Goal: Use online tool/utility: Utilize a website feature to perform a specific function

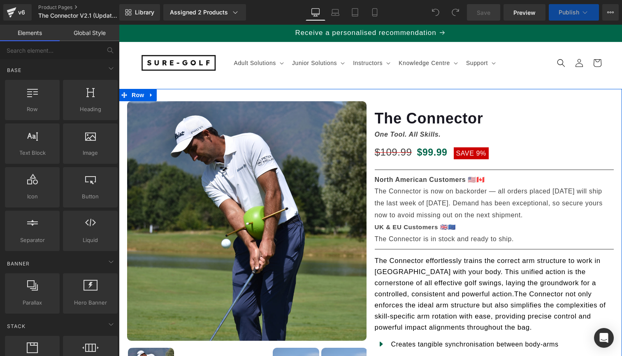
click at [421, 199] on p "The Connector is now on backorder — all orders placed [DATE] will ship the last…" at bounding box center [494, 202] width 239 height 35
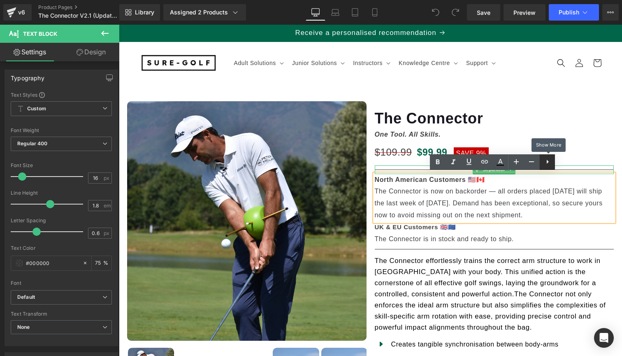
click at [546, 164] on icon at bounding box center [547, 162] width 10 height 10
click at [560, 163] on icon at bounding box center [563, 162] width 10 height 10
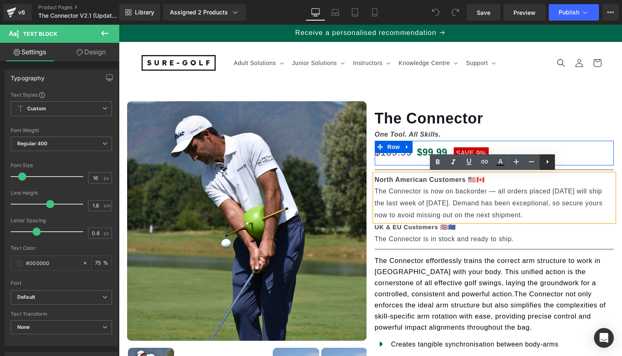
click at [544, 163] on icon at bounding box center [547, 162] width 10 height 10
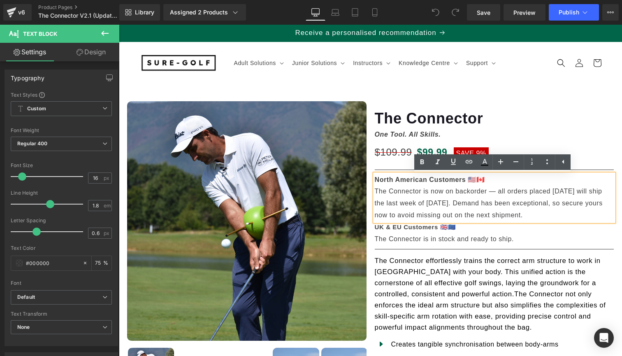
click at [499, 198] on p "The Connector is now on backorder — all orders placed [DATE] will ship the last…" at bounding box center [494, 202] width 239 height 35
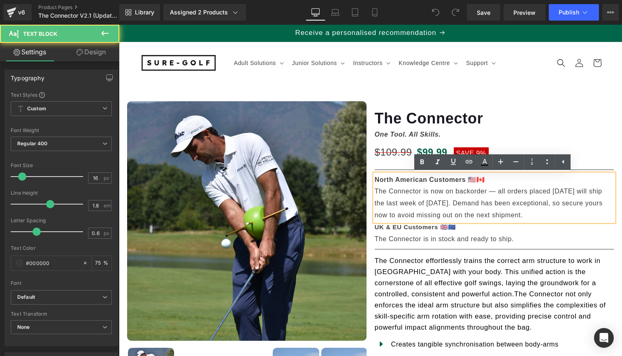
click at [554, 112] on h3 "The Connector" at bounding box center [494, 115] width 239 height 28
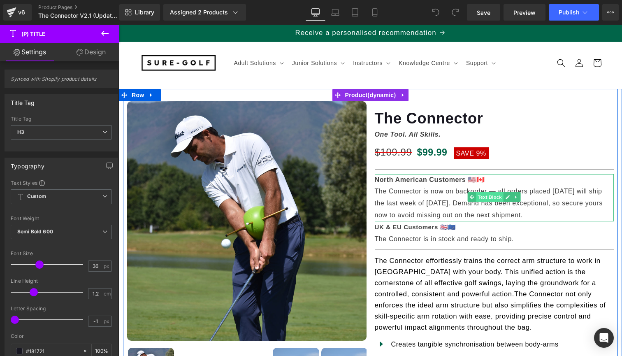
click at [485, 196] on span "Text Block" at bounding box center [489, 197] width 27 height 10
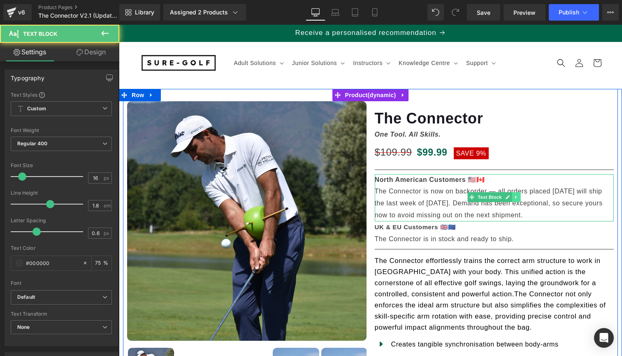
click at [514, 198] on icon at bounding box center [516, 196] width 5 height 5
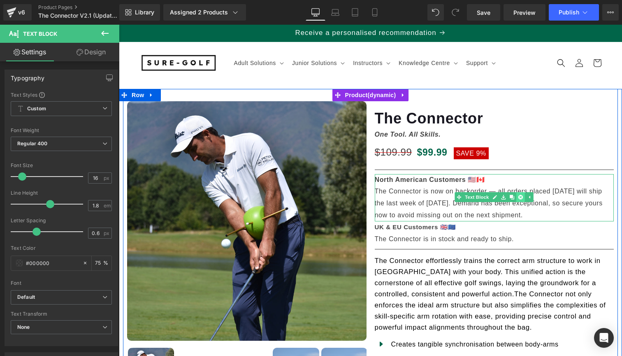
click at [522, 197] on link at bounding box center [520, 197] width 9 height 10
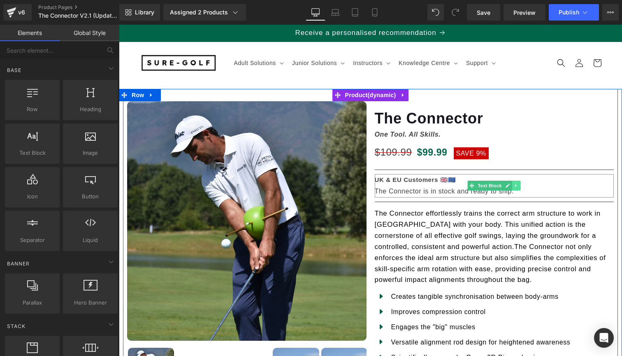
click at [514, 184] on icon at bounding box center [516, 185] width 5 height 5
click at [519, 185] on icon at bounding box center [520, 185] width 5 height 5
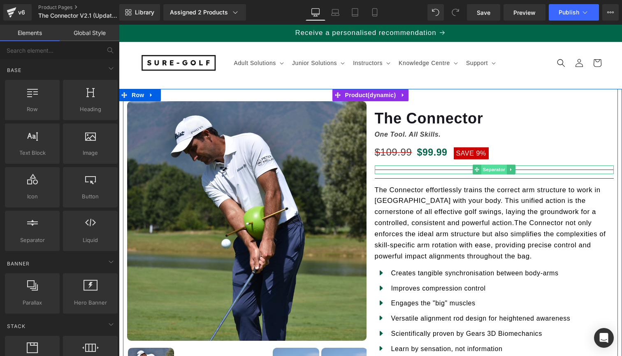
click at [494, 169] on span "Separator" at bounding box center [493, 169] width 25 height 10
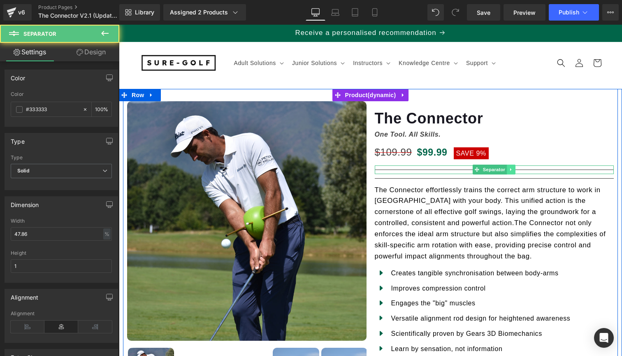
click at [509, 171] on link at bounding box center [511, 169] width 9 height 10
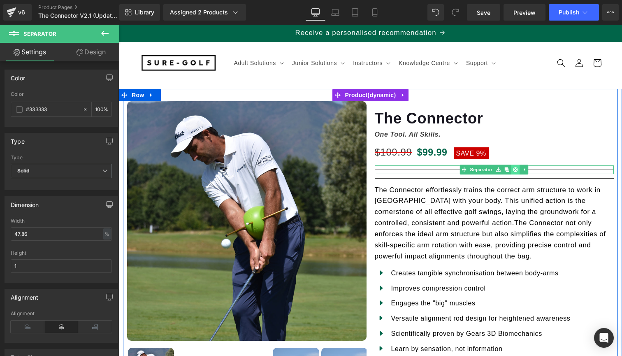
click at [513, 170] on icon at bounding box center [515, 169] width 5 height 5
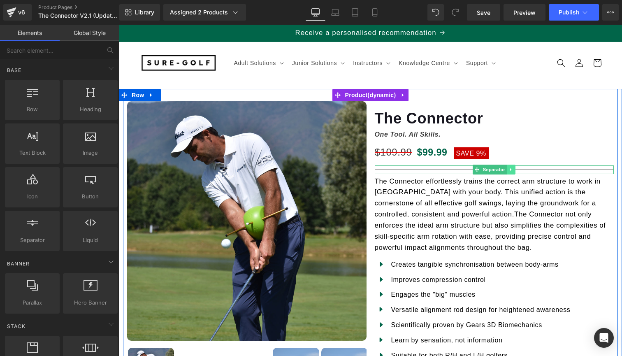
click at [509, 168] on icon at bounding box center [511, 169] width 5 height 5
click at [511, 169] on link at bounding box center [515, 169] width 9 height 10
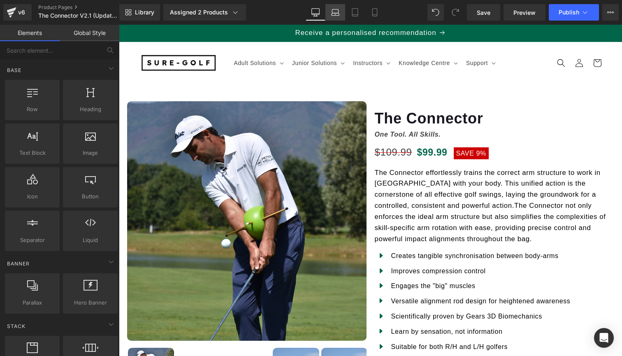
click at [339, 15] on icon at bounding box center [335, 14] width 8 height 2
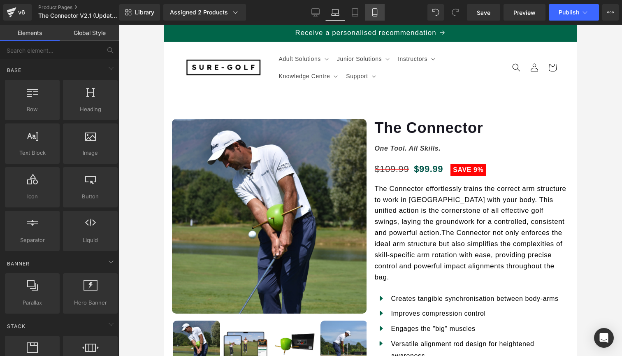
click at [375, 15] on icon at bounding box center [374, 15] width 5 height 0
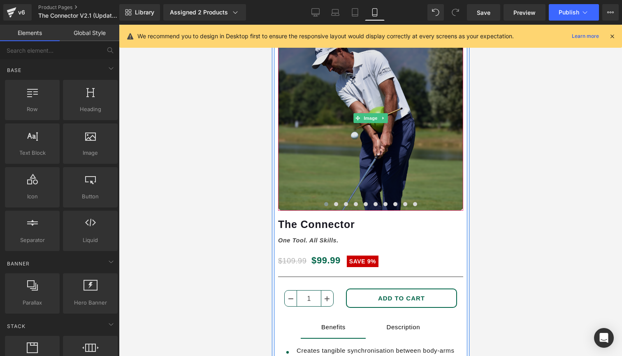
scroll to position [156, 0]
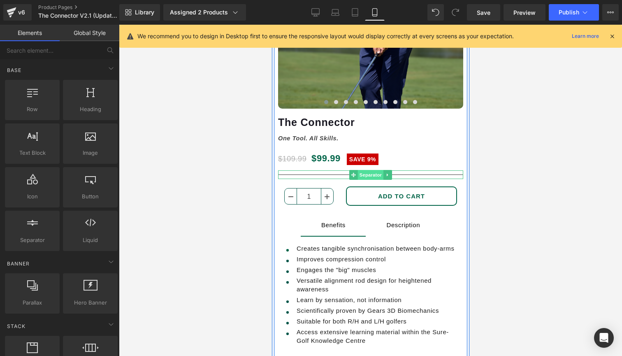
click at [373, 175] on span "Separator" at bounding box center [369, 175] width 25 height 10
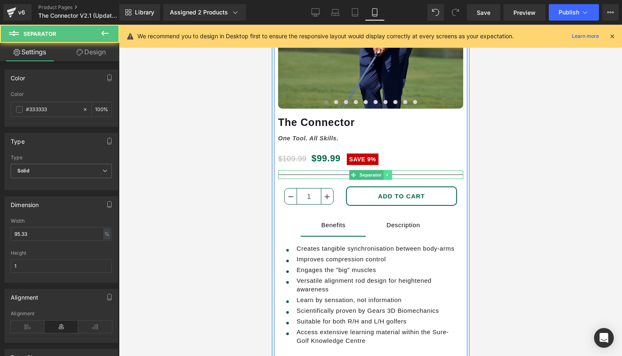
click at [383, 175] on link at bounding box center [387, 175] width 9 height 10
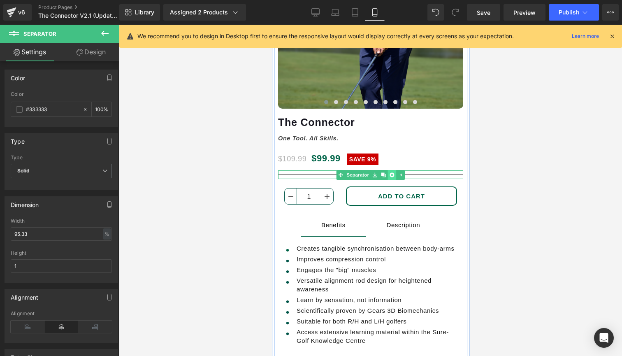
click at [391, 175] on icon at bounding box center [391, 174] width 5 height 5
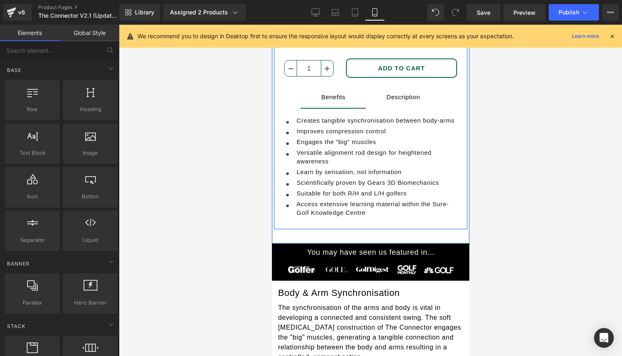
scroll to position [293, 0]
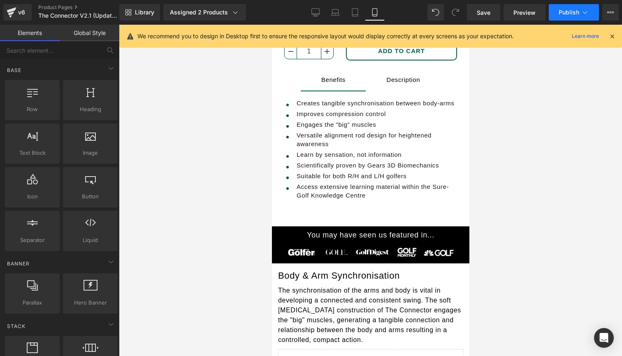
click at [568, 11] on span "Publish" at bounding box center [568, 12] width 21 height 7
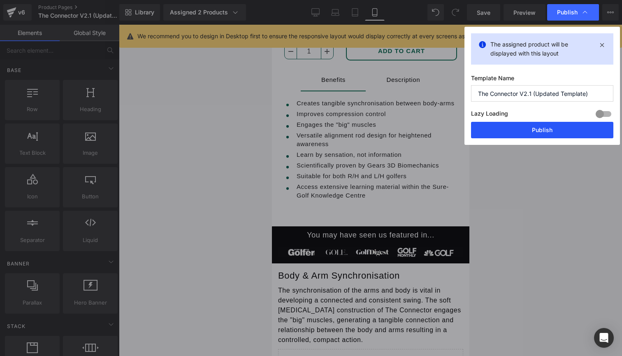
click at [524, 123] on button "Publish" at bounding box center [542, 130] width 142 height 16
